Goal: Transaction & Acquisition: Purchase product/service

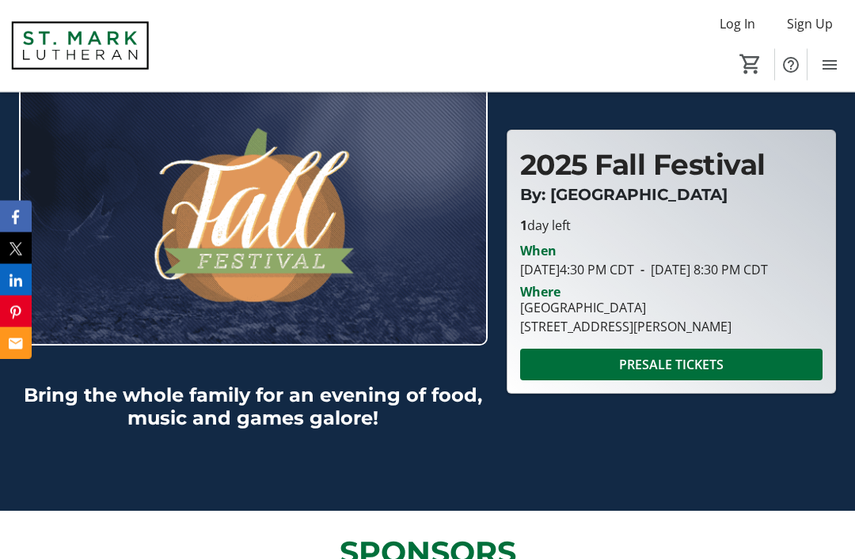
scroll to position [129, 0]
click at [667, 374] on span "PRESALE TICKETS" at bounding box center [671, 364] width 104 height 19
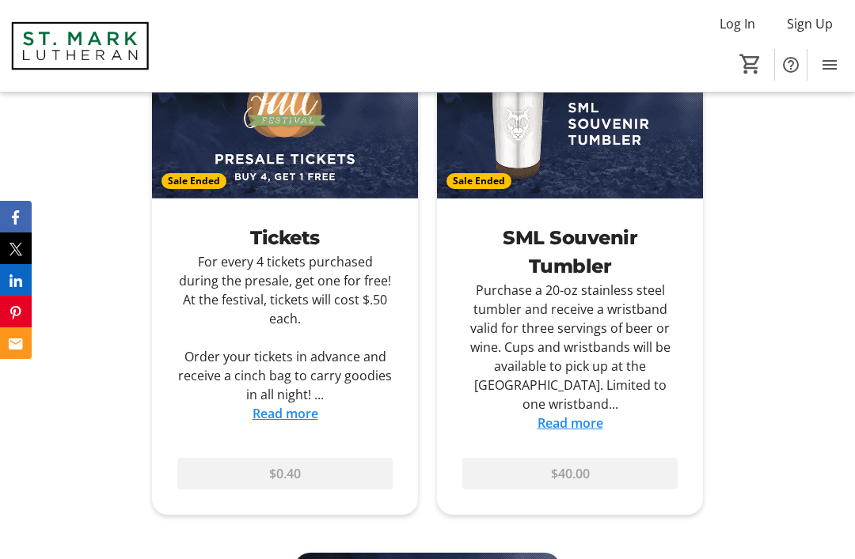
scroll to position [2273, 0]
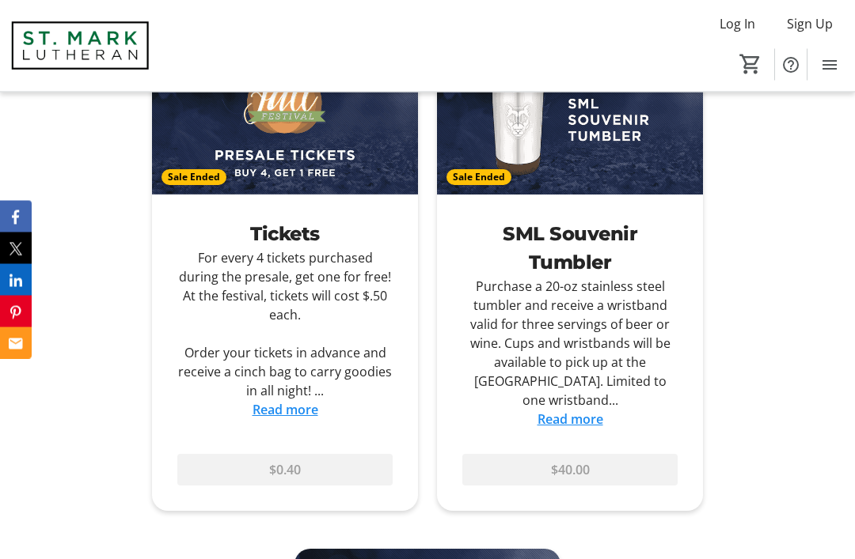
click at [203, 511] on div "$0.40" at bounding box center [285, 477] width 266 height 70
click at [199, 509] on div "$0.40" at bounding box center [285, 477] width 266 height 70
click at [245, 499] on div "$0.40" at bounding box center [285, 477] width 266 height 70
click at [261, 509] on div "$0.40" at bounding box center [285, 477] width 266 height 70
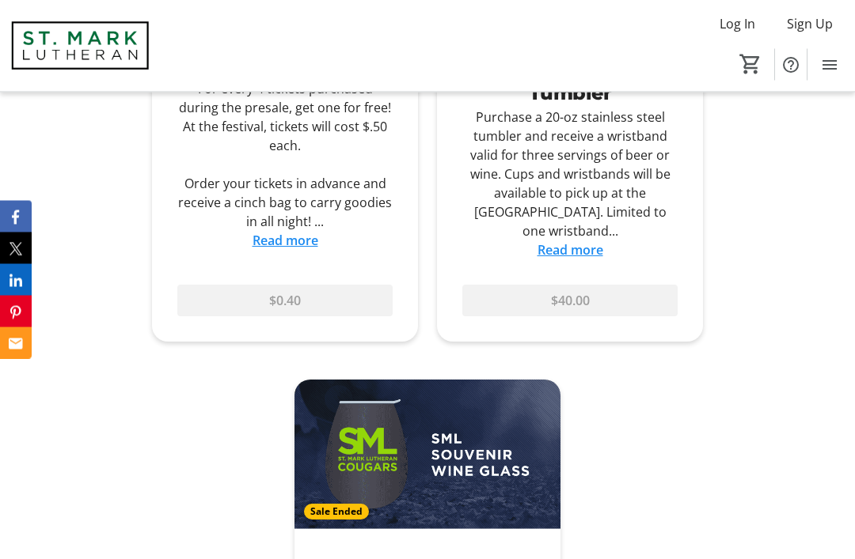
scroll to position [2443, 0]
click at [110, 480] on div "ITEMS FOR SALE [DATE] - [DATE] PRESALE TICKETS: Buy 4, Get 1 Free BEER GARDEN: …" at bounding box center [427, 249] width 855 height 1307
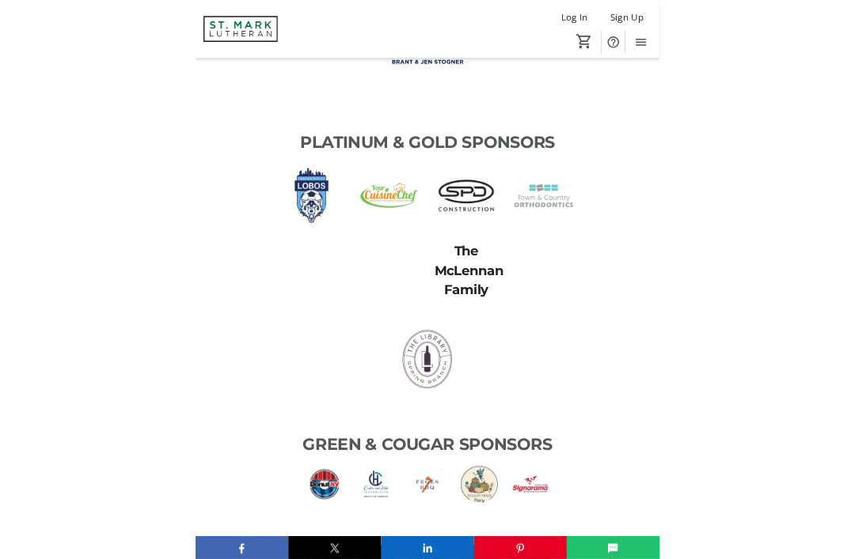
scroll to position [1005, 0]
